Goal: Task Accomplishment & Management: Manage account settings

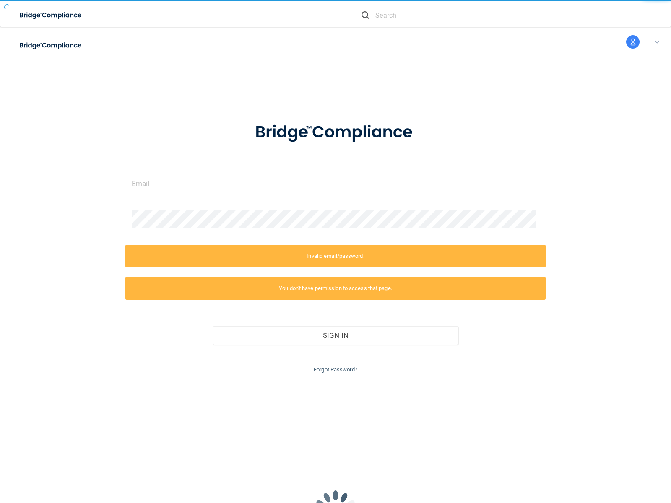
click at [335, 252] on label "Invalid email/password." at bounding box center [335, 256] width 420 height 23
click at [62, 15] on img at bounding box center [51, 15] width 77 height 17
click at [62, 45] on img at bounding box center [51, 45] width 77 height 17
click at [407, 15] on input "text" at bounding box center [413, 16] width 77 height 16
type input "nessus_was_textuc9o337b"
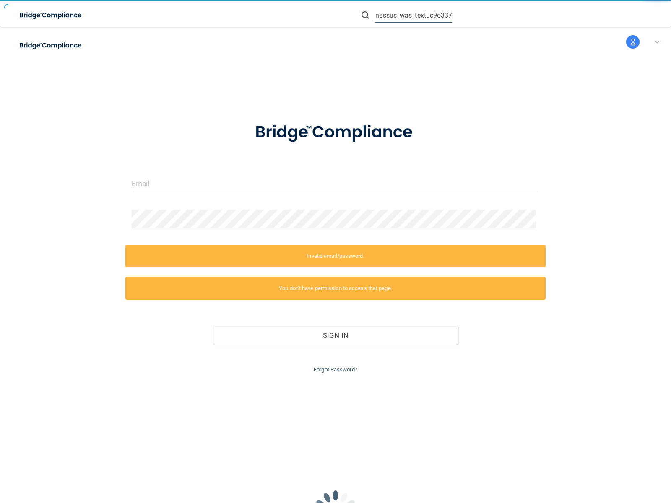
scroll to position [0, 4]
type input "nessus_was_textflj6iv7z"
click at [365, 15] on img at bounding box center [365, 15] width 8 height 8
click at [413, 15] on input "text" at bounding box center [413, 16] width 77 height 16
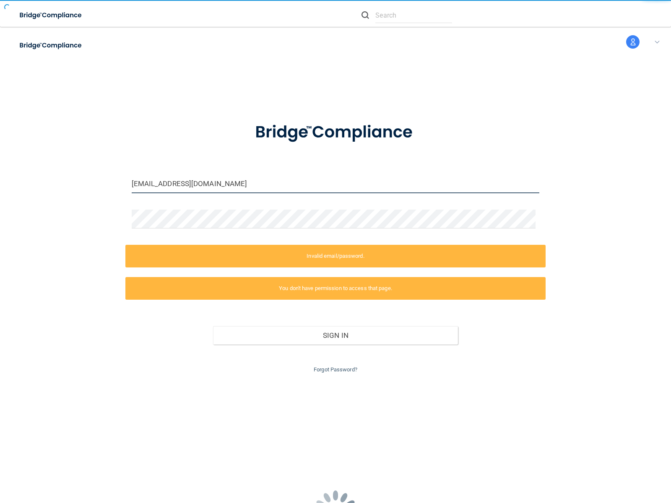
type input "wasscani7m0anno@tenable.com"
type input "[EMAIL_ADDRESS][DOMAIN_NAME]"
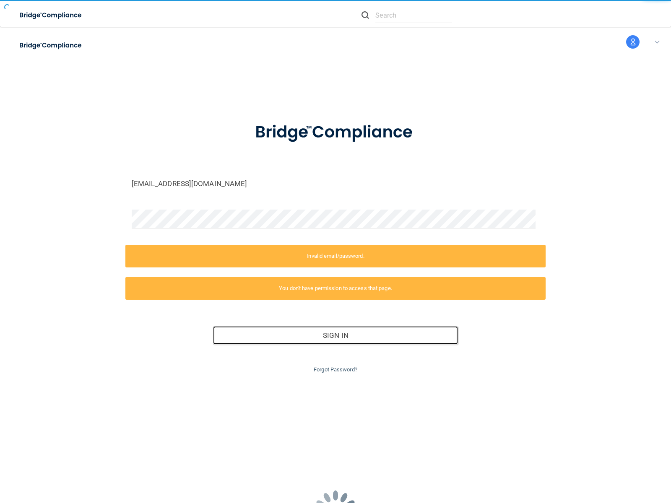
click at [332, 335] on button "Sign In" at bounding box center [335, 335] width 245 height 18
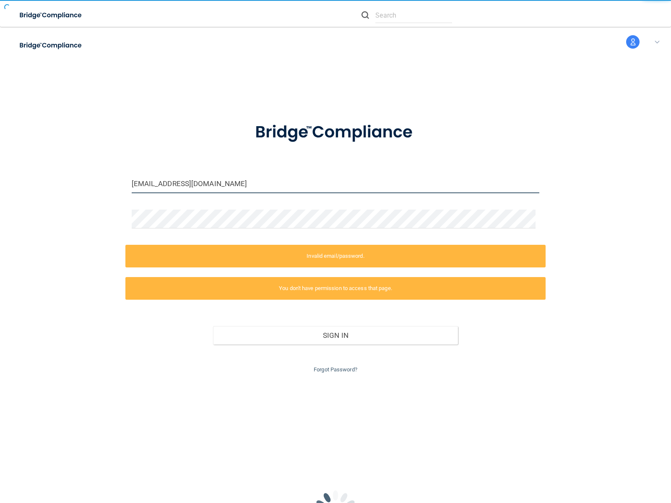
type input "wasscan9rzt9xy3@tenable.com"
click at [332, 184] on input "email" at bounding box center [336, 183] width 408 height 19
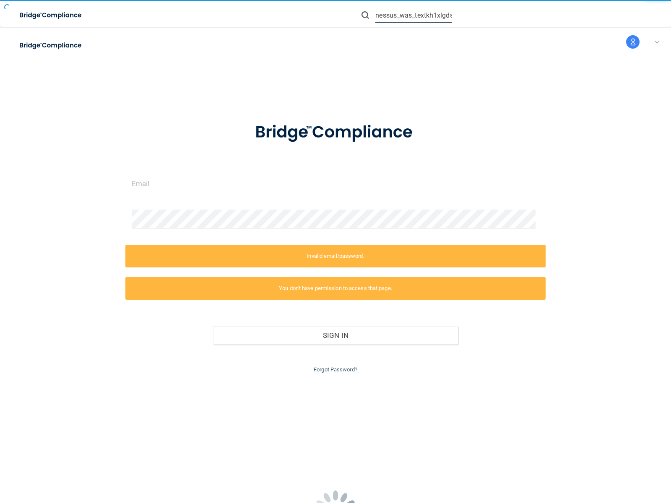
type input "nessus_was_textkh1xlgds"
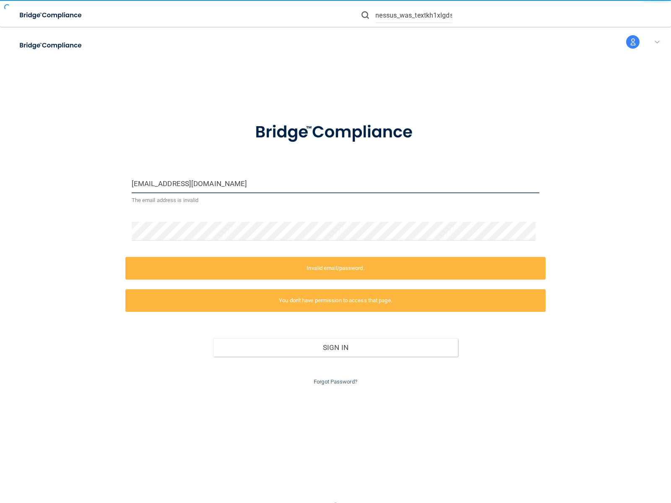
type input "wasscansvnxxe6z@tenable.com"
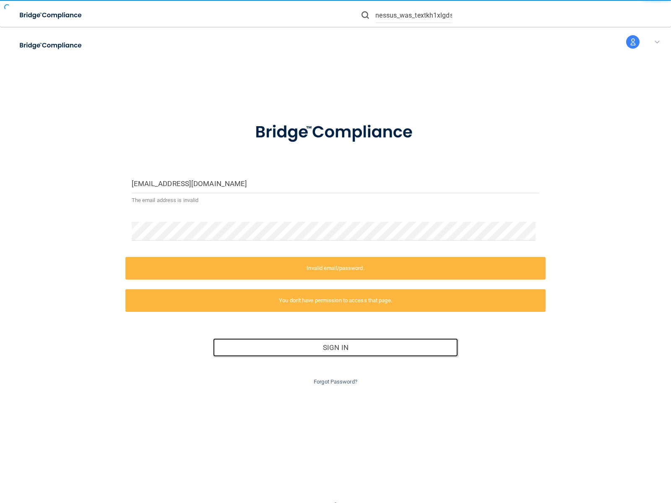
click at [332, 347] on button "Sign In" at bounding box center [335, 347] width 245 height 18
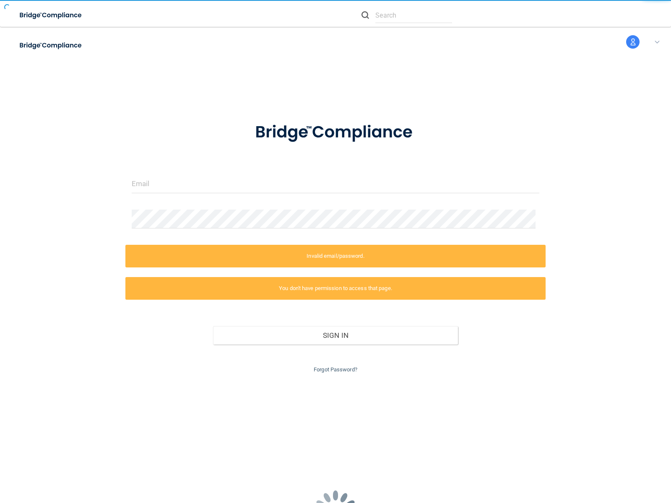
click at [332, 369] on link "Forgot Password?" at bounding box center [336, 369] width 44 height 6
type input "[EMAIL_ADDRESS][DOMAIN_NAME]"
